Goal: Navigation & Orientation: Go to known website

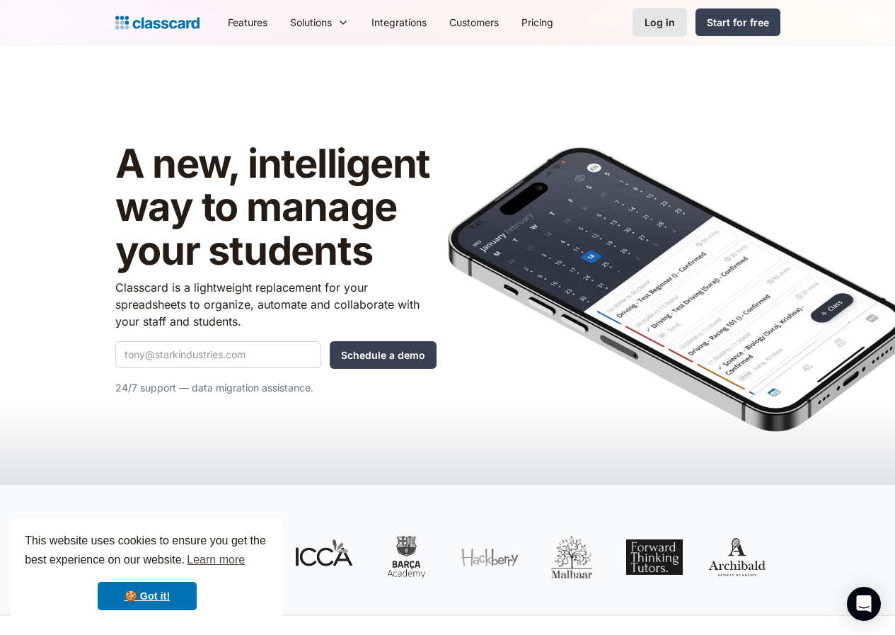
click at [675, 28] on div "Log in" at bounding box center [659, 22] width 30 height 15
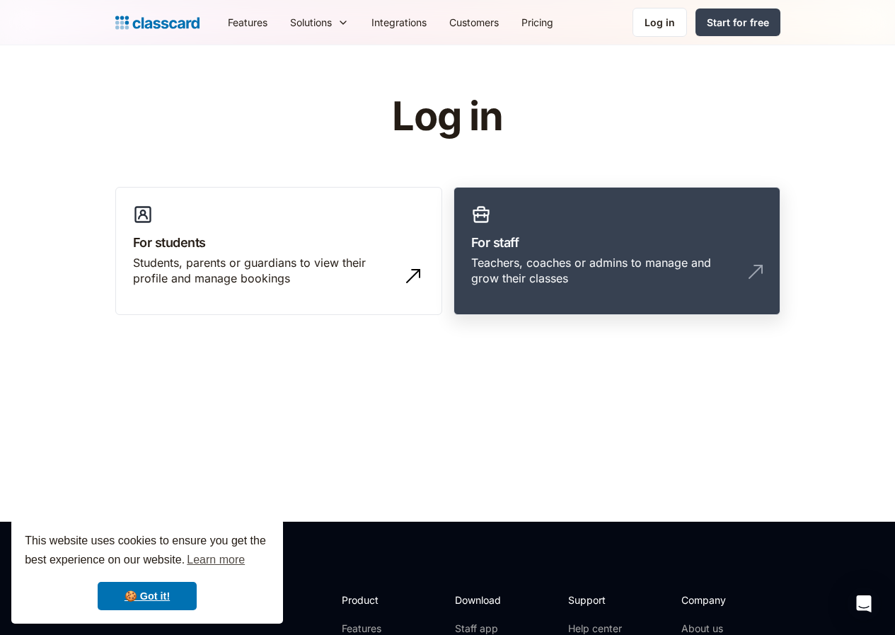
click at [551, 263] on div "Teachers, coaches or admins to manage and grow their classes" at bounding box center [602, 271] width 263 height 32
